Goal: Transaction & Acquisition: Obtain resource

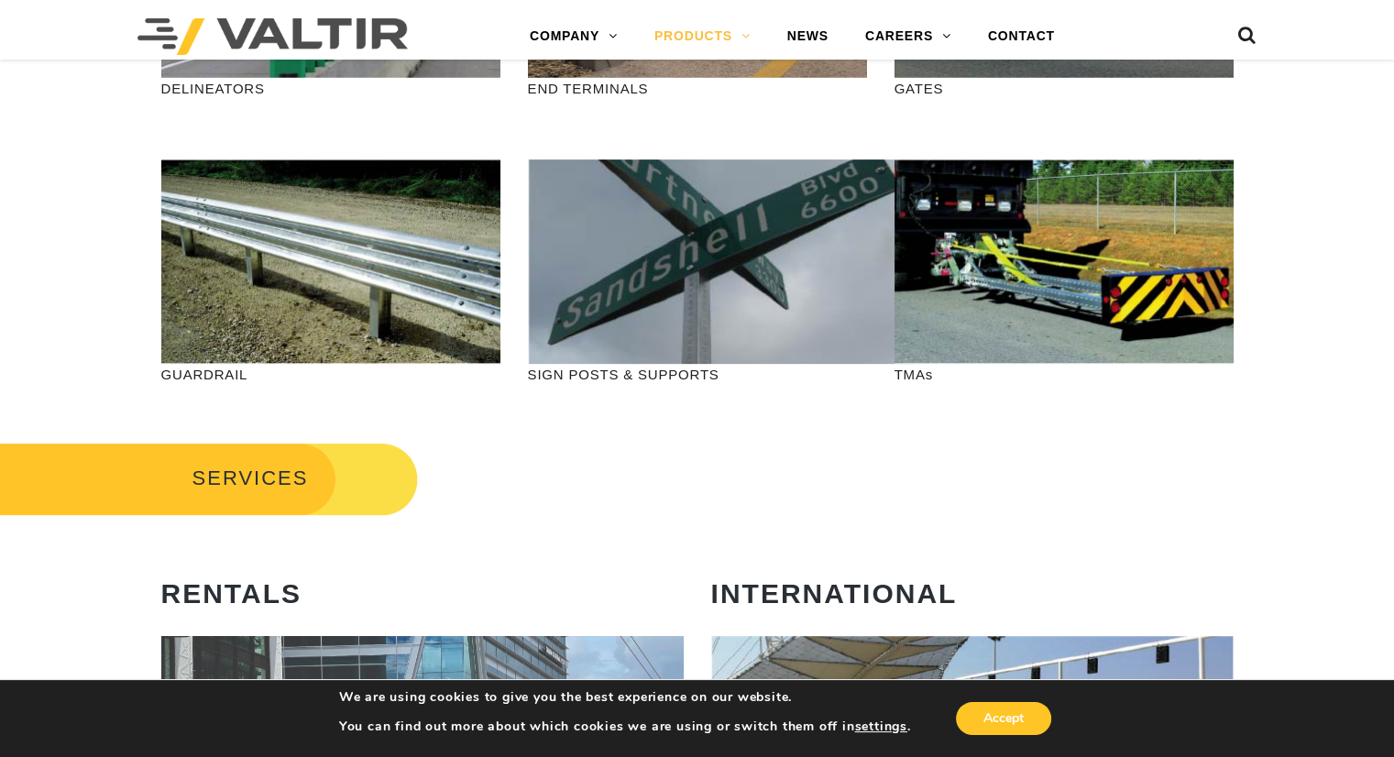
scroll to position [660, 0]
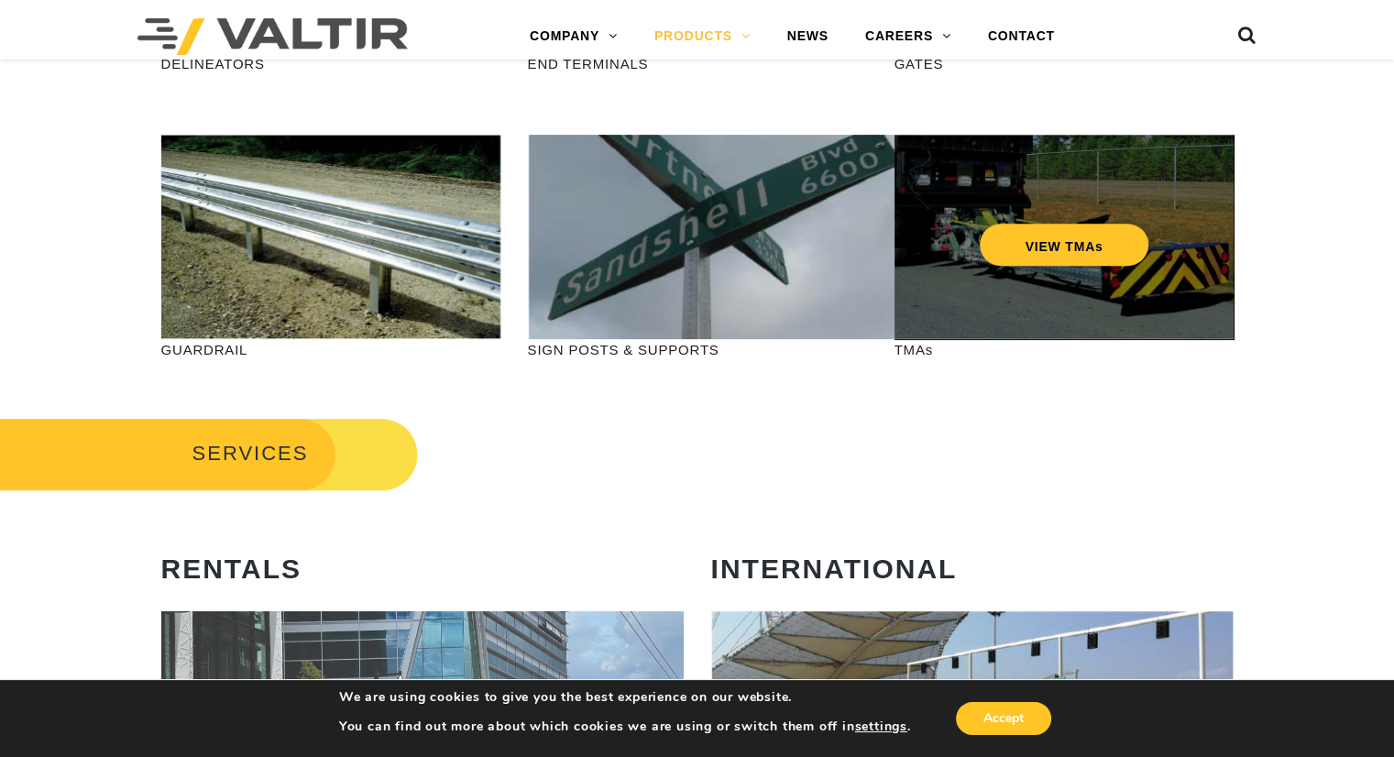
click at [1015, 287] on div "VIEW TMAs" at bounding box center [1064, 237] width 339 height 204
click at [1026, 254] on link "VIEW TMAs" at bounding box center [1064, 245] width 170 height 42
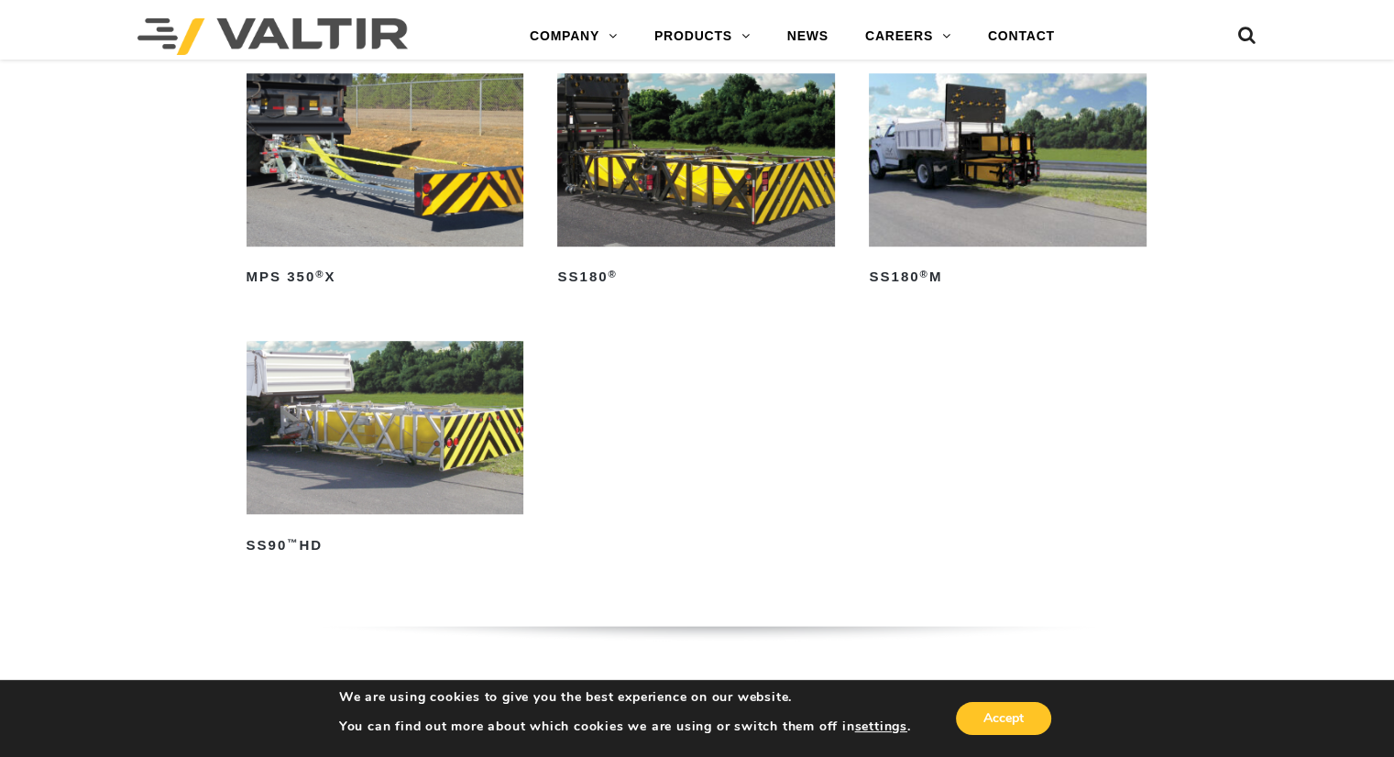
scroll to position [1100, 0]
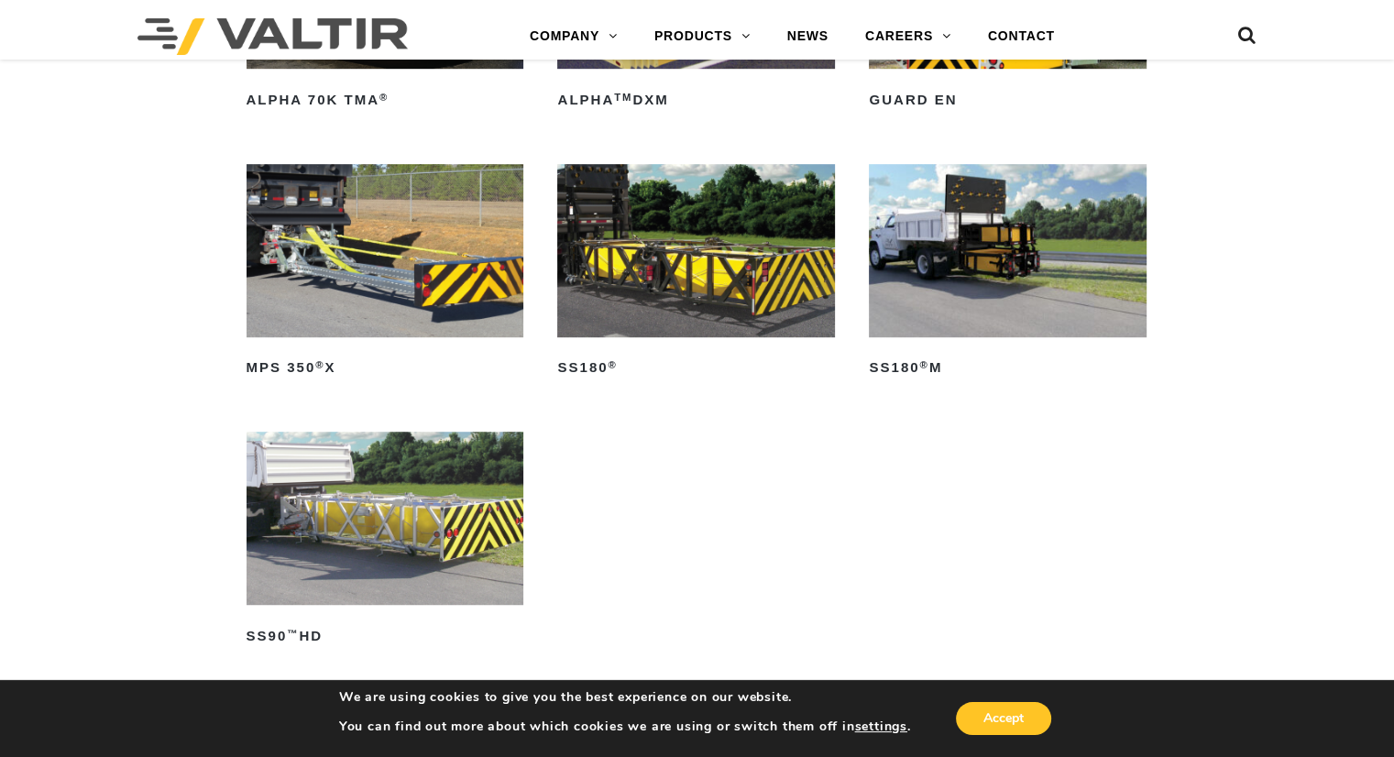
click at [393, 296] on img at bounding box center [386, 250] width 278 height 173
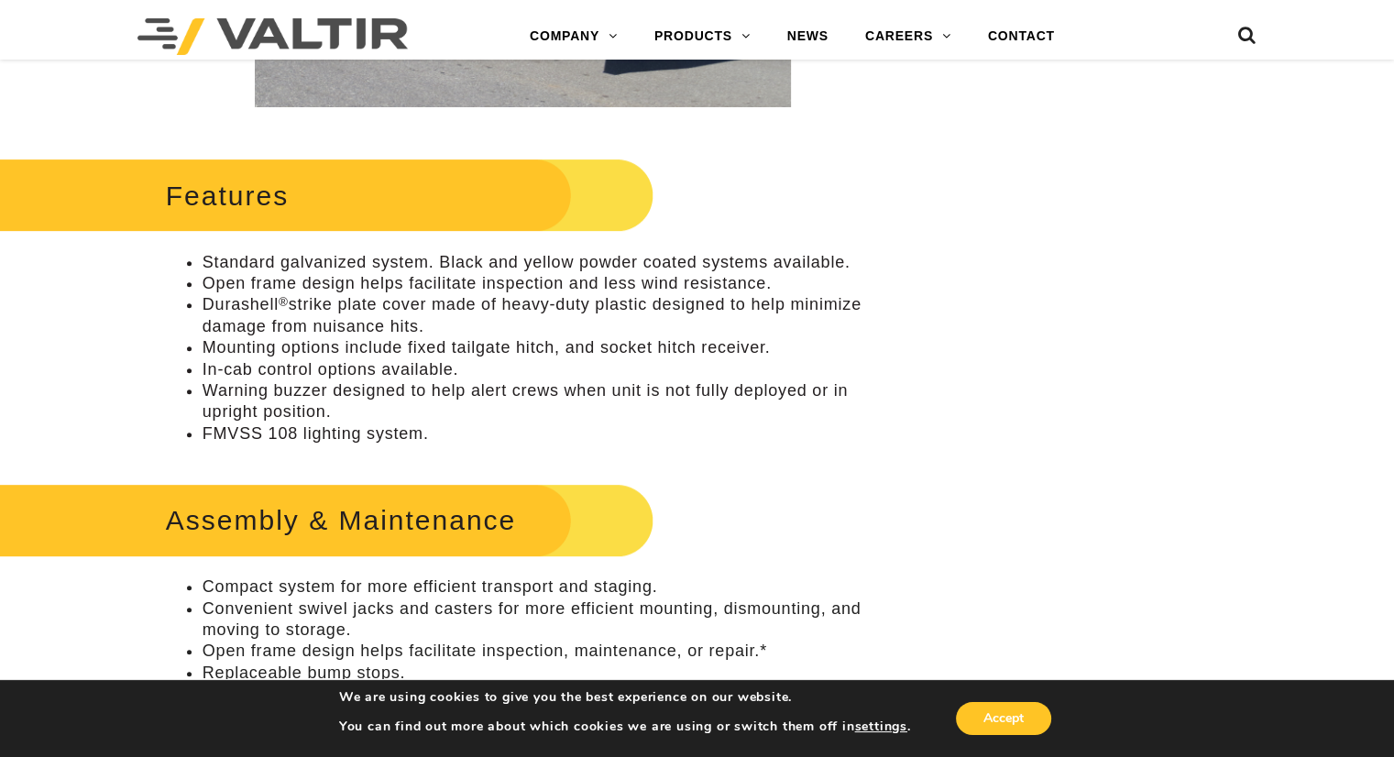
scroll to position [730, 0]
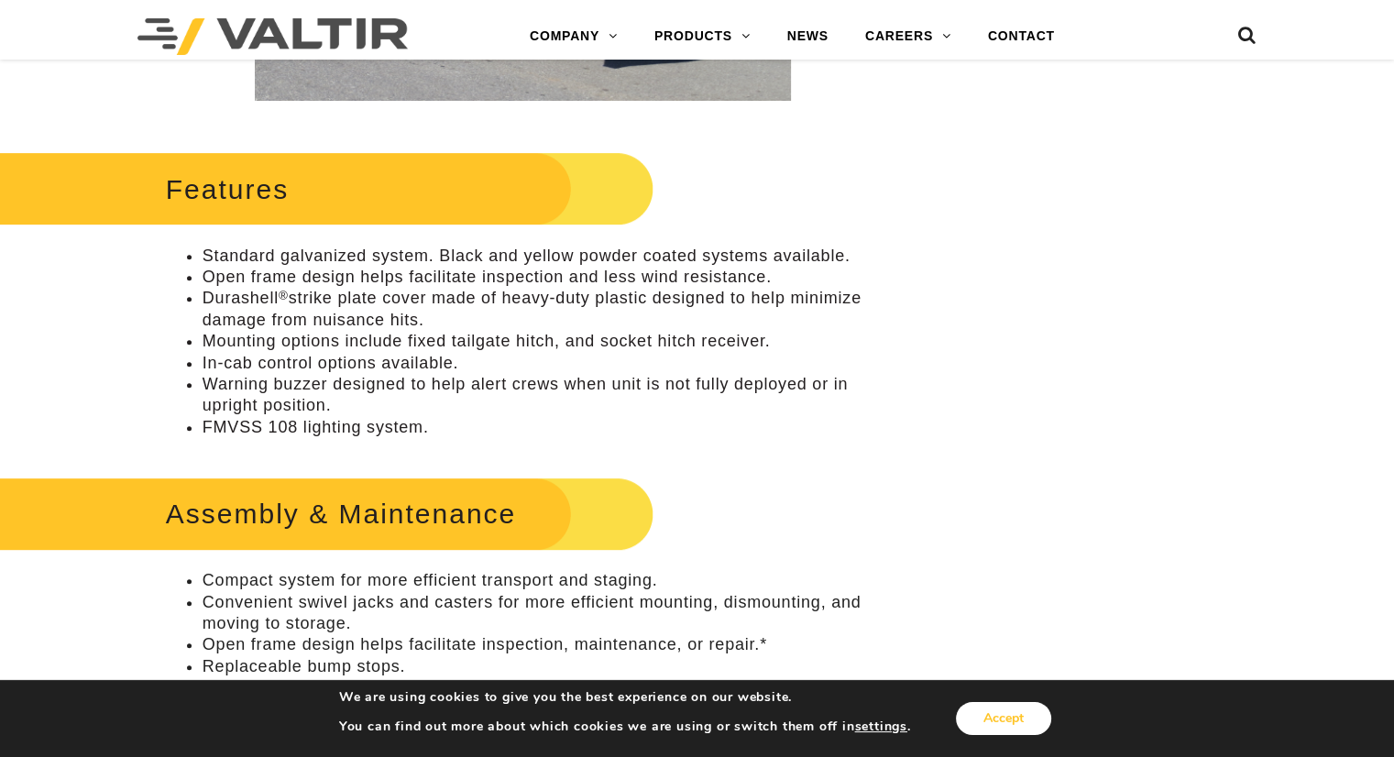
click at [1001, 723] on button "Accept" at bounding box center [1003, 718] width 95 height 33
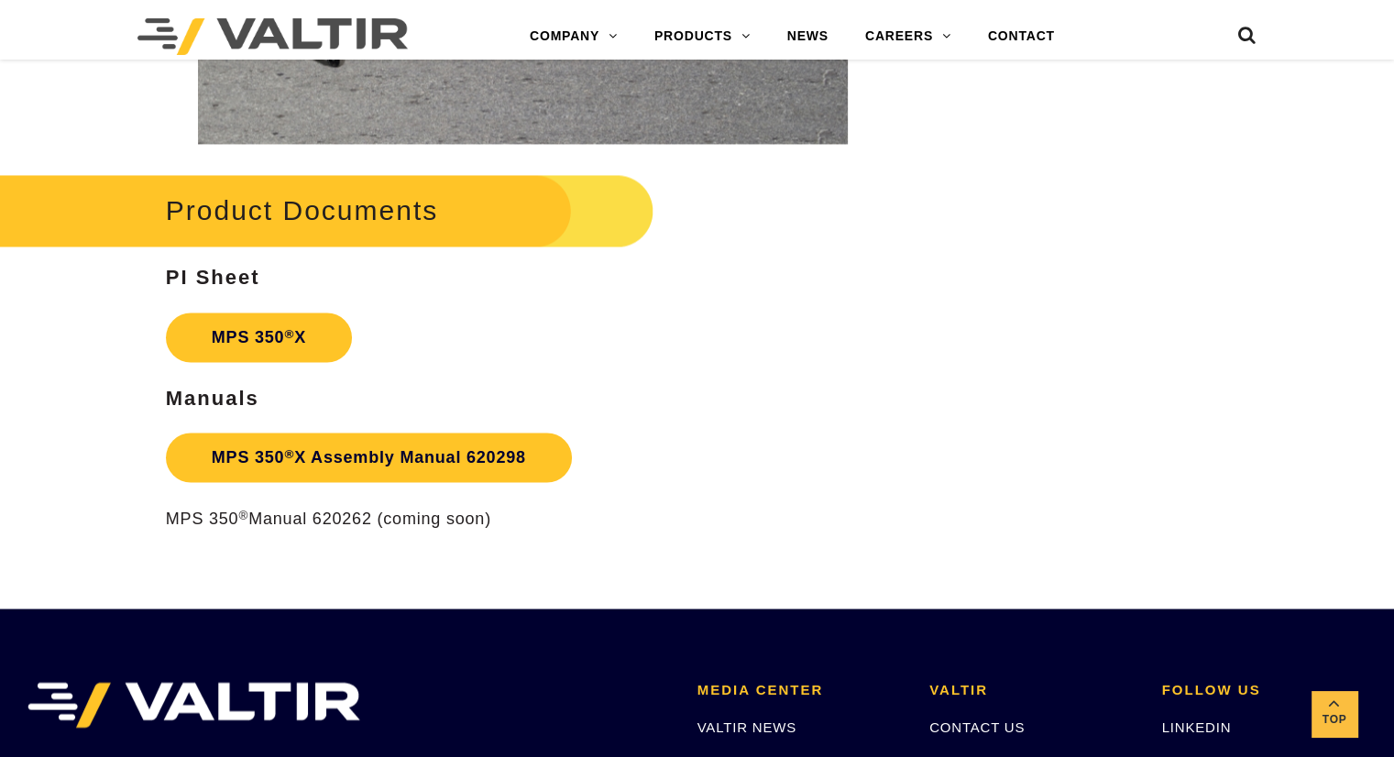
scroll to position [3003, 0]
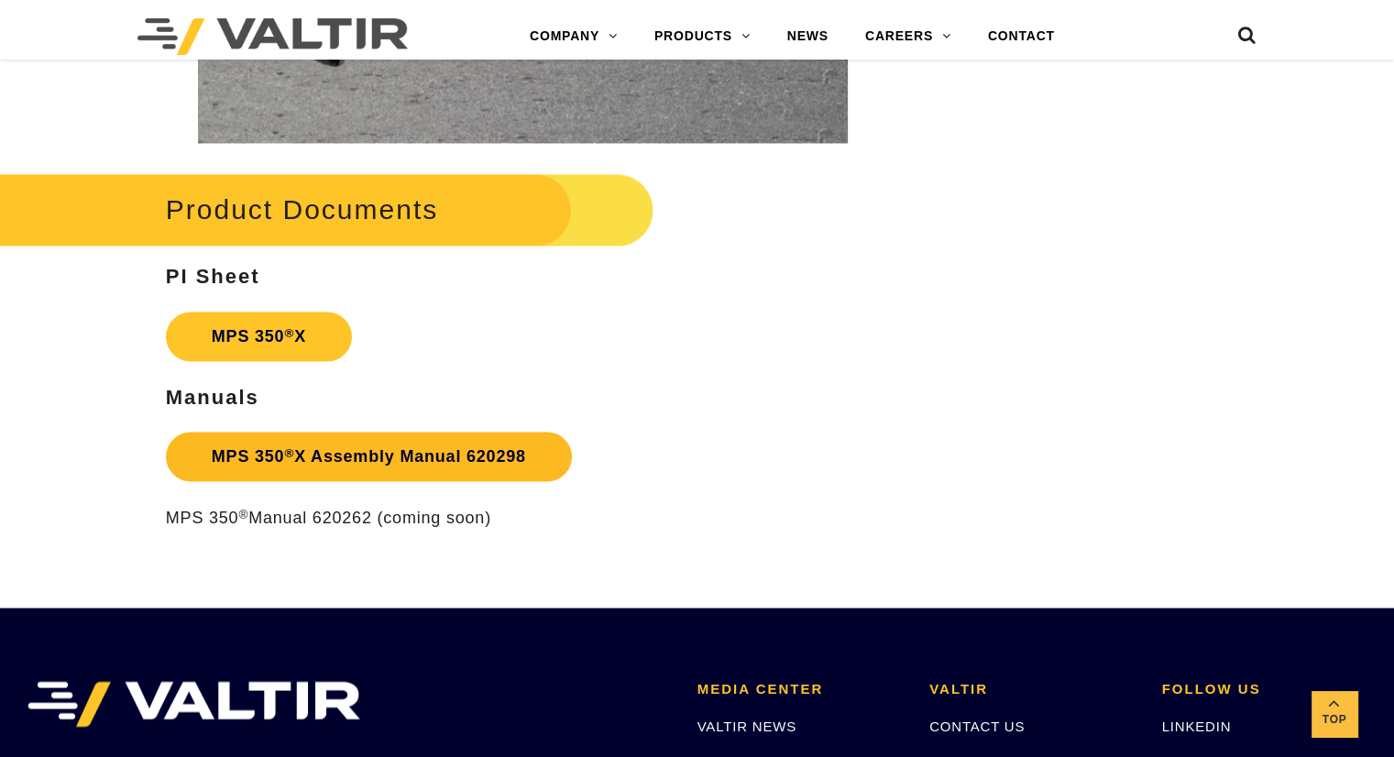
click at [319, 456] on link "MPS 350 ® X Assembly Manual 620298" at bounding box center [369, 456] width 406 height 49
